Goal: Task Accomplishment & Management: Manage account settings

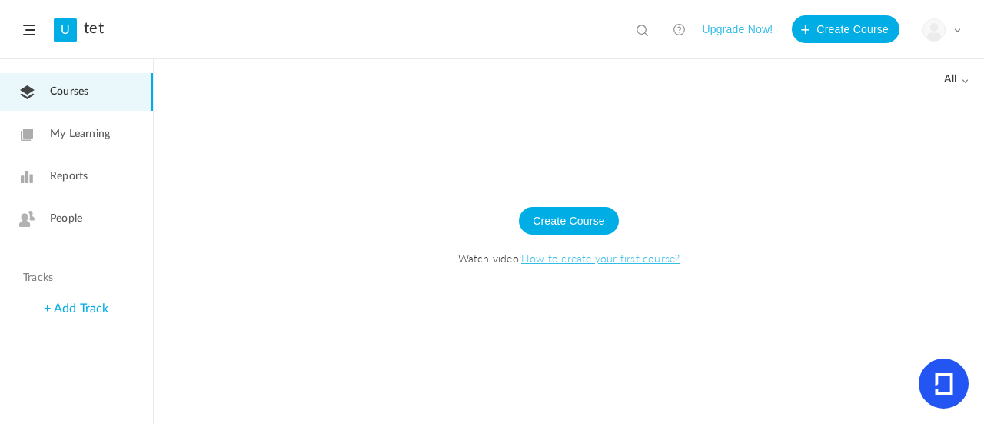
click at [26, 30] on span at bounding box center [29, 30] width 12 height 11
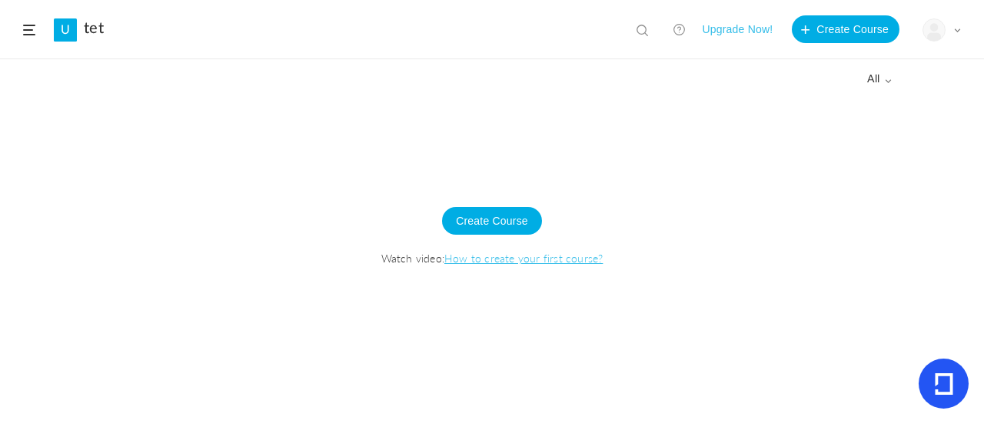
click at [26, 30] on span at bounding box center [29, 30] width 12 height 11
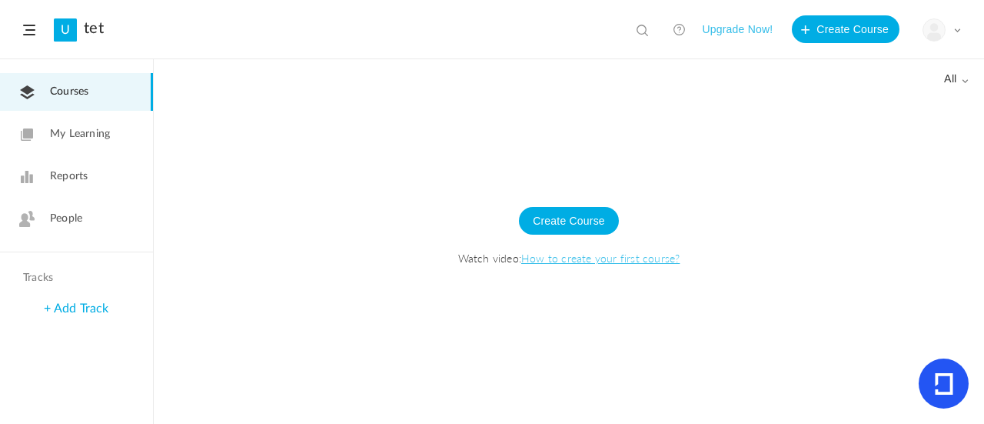
click at [241, 151] on div at bounding box center [569, 259] width 830 height 327
click at [589, 211] on button "Create Course" at bounding box center [569, 221] width 100 height 28
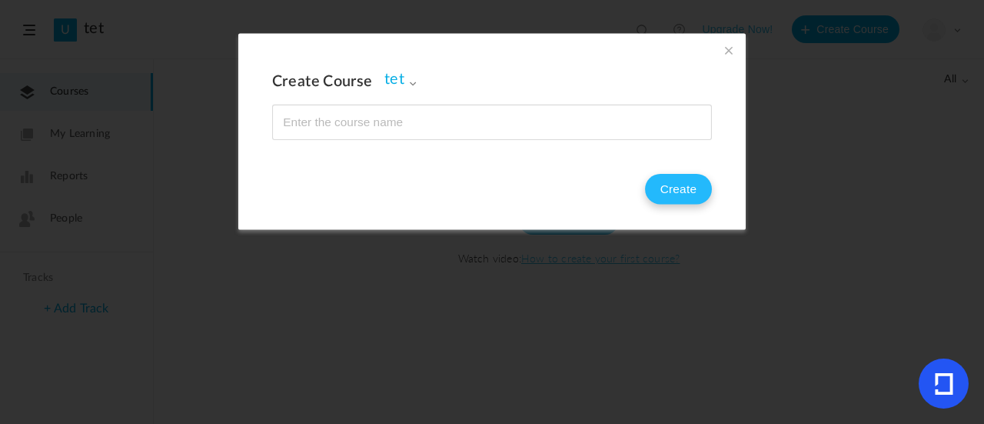
click at [670, 185] on button "Create" at bounding box center [678, 189] width 67 height 31
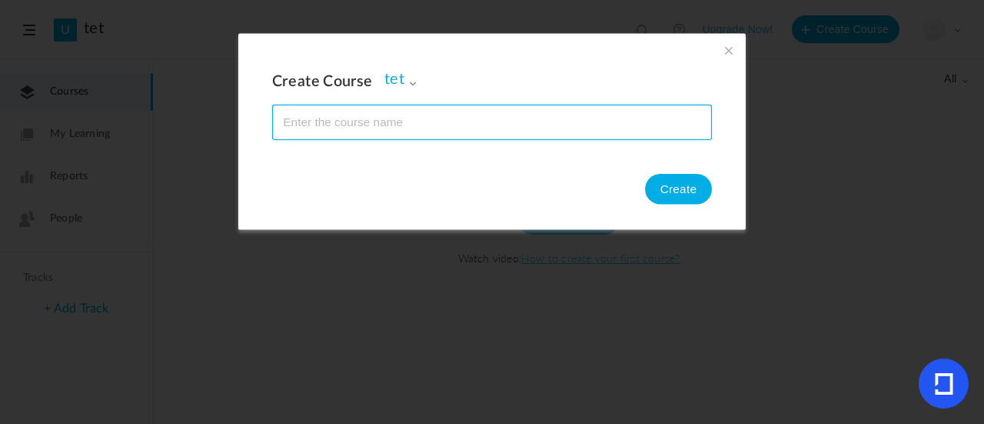
click at [464, 128] on input "name" at bounding box center [492, 122] width 438 height 34
type input "1"
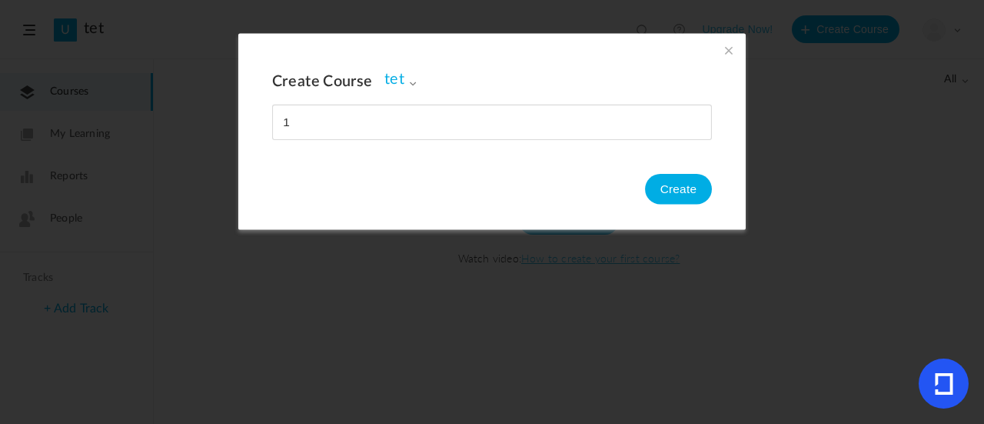
click at [723, 53] on span at bounding box center [728, 50] width 17 height 17
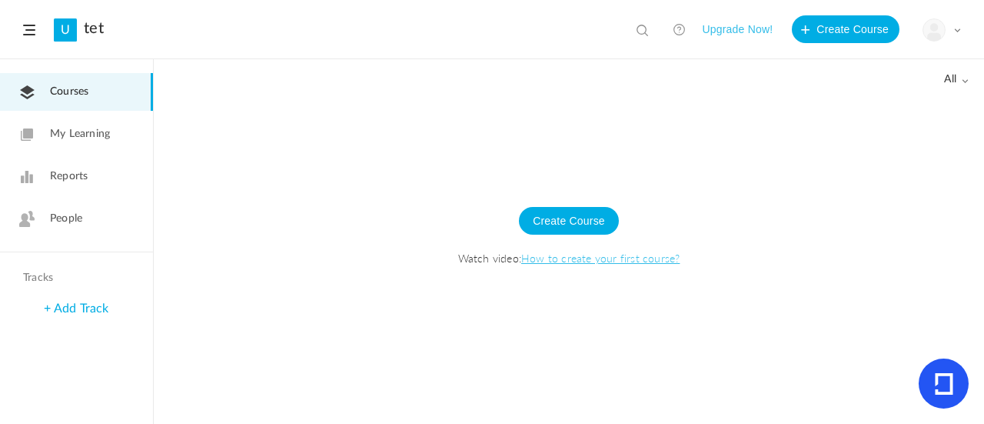
click at [85, 303] on link "+ Add Track" at bounding box center [76, 308] width 65 height 12
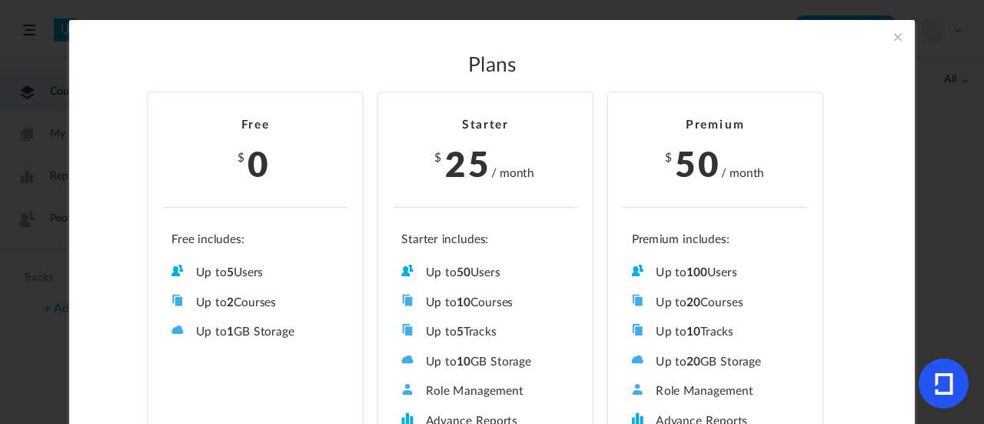
click at [147, 279] on li "Free $ 0 Up to 5 Users Up to 2 Courses Up to 0 Tracks Up to 1 GB Storage Role M…" at bounding box center [255, 299] width 217 height 415
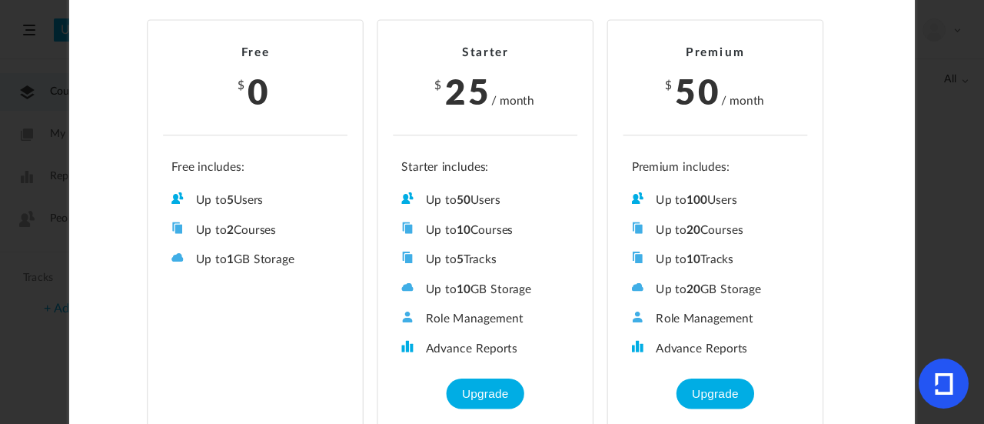
scroll to position [90, 0]
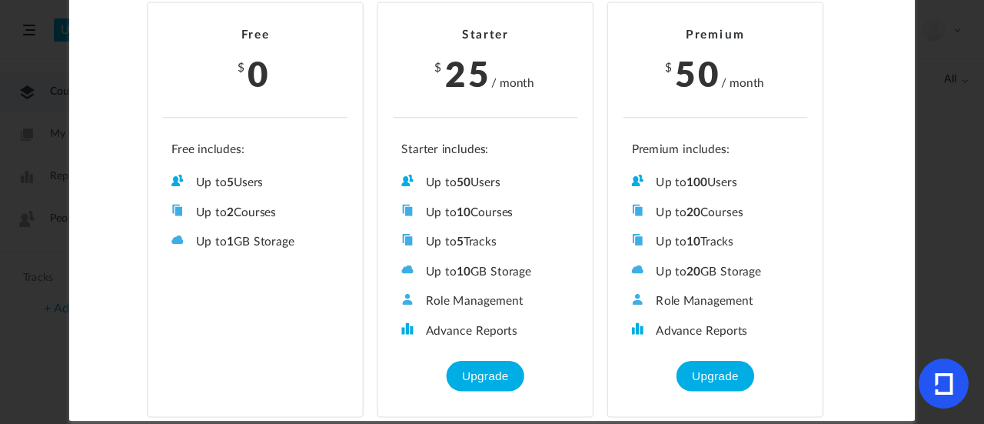
click at [43, 197] on section "Plans Free $ 0 Up to 5 Users Up to 2 Courses Up to 0 Tracks Up to 1 GB Storage …" at bounding box center [492, 212] width 984 height 424
click at [118, 227] on div "Free $ 0 Up to 5 Users Up to 2 Courses Up to 0 Tracks Up to 1 GB Storage Role M…" at bounding box center [492, 209] width 778 height 442
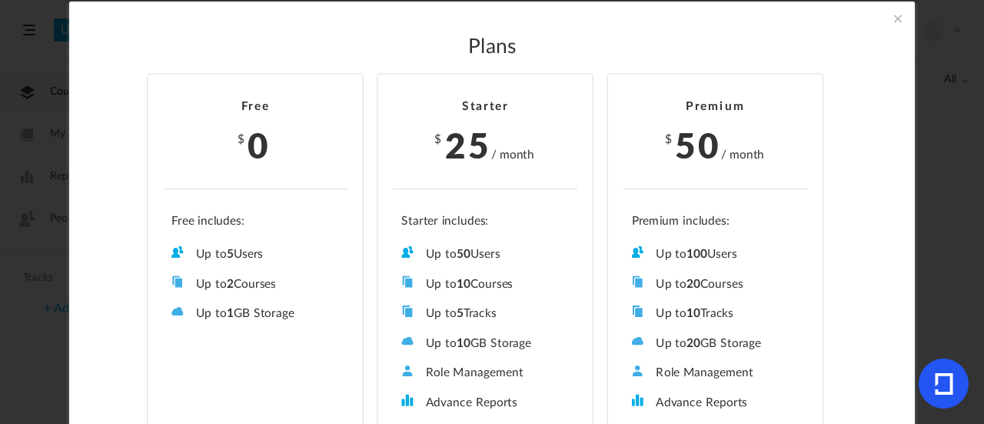
scroll to position [0, 0]
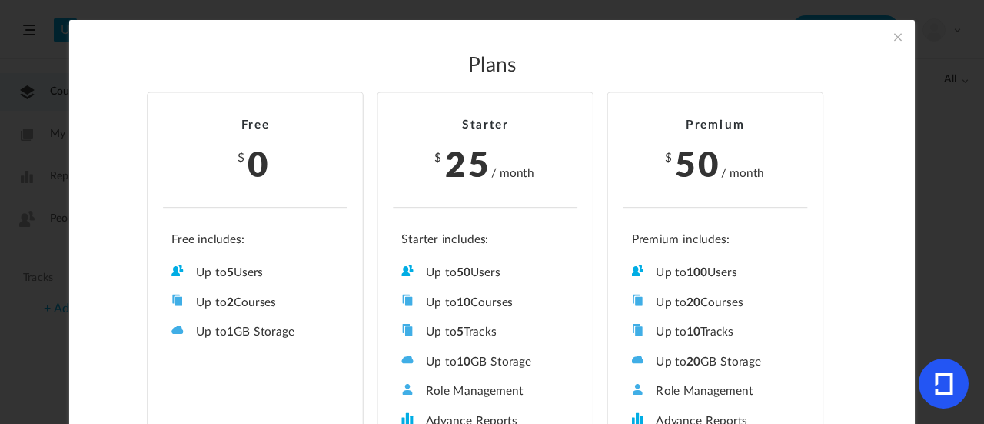
click at [899, 36] on span at bounding box center [897, 36] width 17 height 17
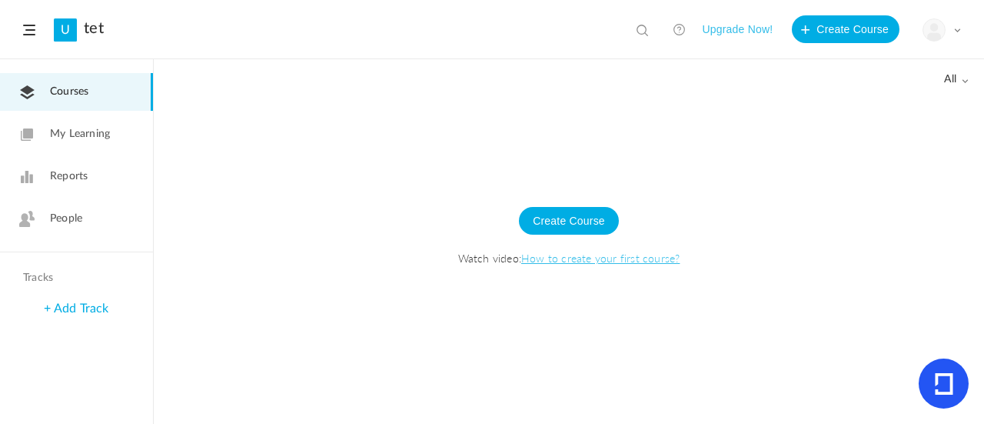
click at [64, 180] on span "Reports" at bounding box center [69, 176] width 38 height 16
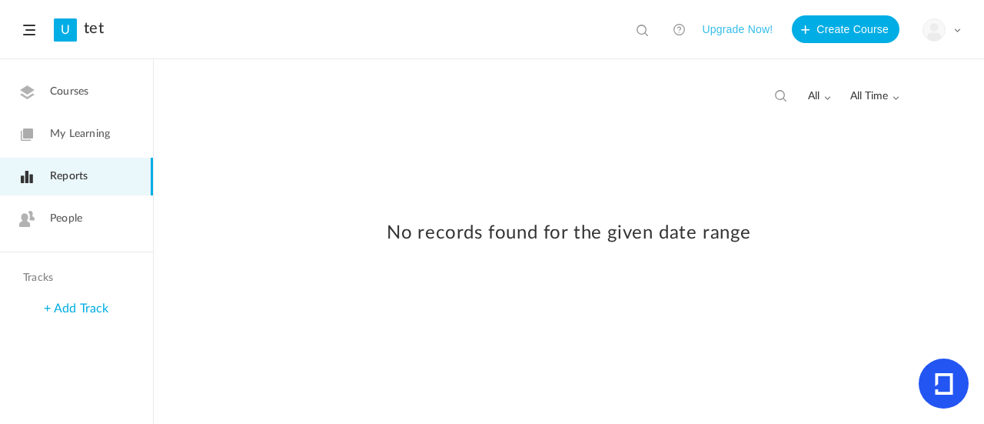
click at [965, 17] on header "U tet View all No results Upgrade Now! Create Course My Profile University Sett…" at bounding box center [492, 29] width 984 height 59
click at [814, 93] on span "all" at bounding box center [819, 96] width 23 height 13
click at [741, 154] on link "Completed" at bounding box center [758, 158] width 145 height 28
click at [936, 35] on img at bounding box center [934, 30] width 22 height 22
click at [845, 94] on link "University Settings" at bounding box center [888, 96] width 145 height 28
